Goal: Check status

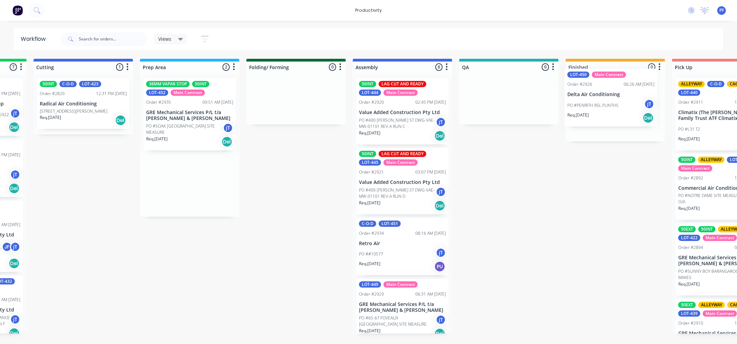
drag, startPoint x: 353, startPoint y: 195, endPoint x: 582, endPoint y: 109, distance: 244.6
click at [582, 109] on div "Submitted 35 Order #240 10:47 AM 24/09/24 Retro Air PO #Freshwater Apts PO Req.…" at bounding box center [477, 196] width 1352 height 275
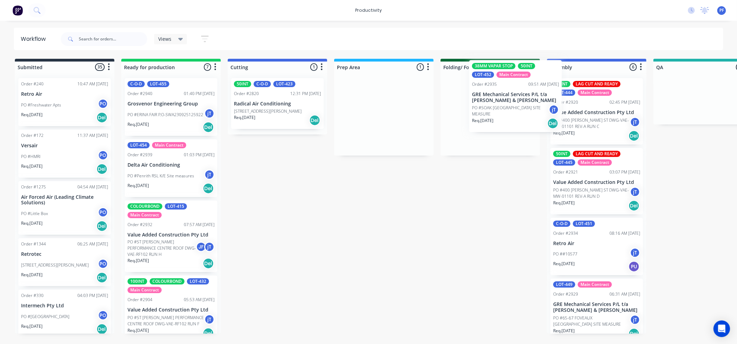
drag, startPoint x: 382, startPoint y: 116, endPoint x: 501, endPoint y: 98, distance: 120.6
click at [501, 98] on div "Submitted 35 Order #240 10:47 AM 24/09/24 Retro Air PO #Freshwater Apts PO Req.…" at bounding box center [671, 196] width 1352 height 275
